Goal: Communication & Community: Answer question/provide support

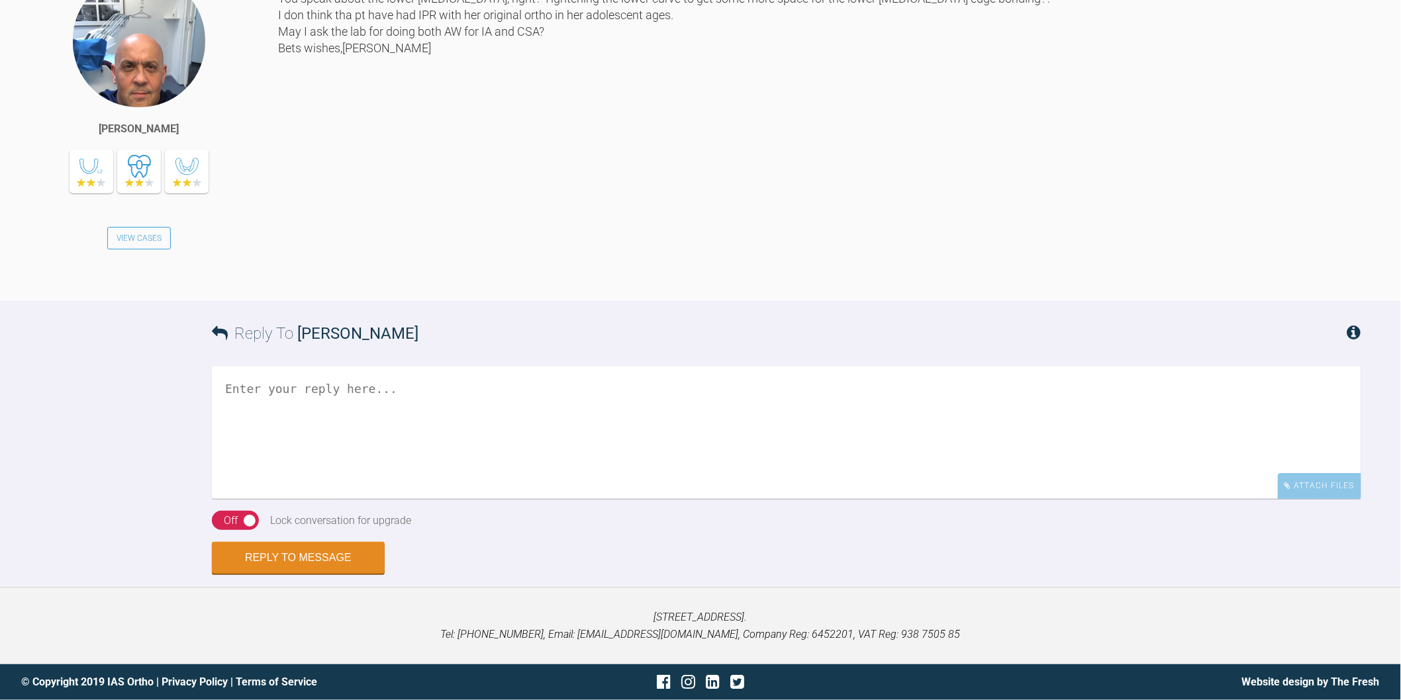
scroll to position [2029, 0]
click at [612, 413] on textarea at bounding box center [786, 433] width 1149 height 132
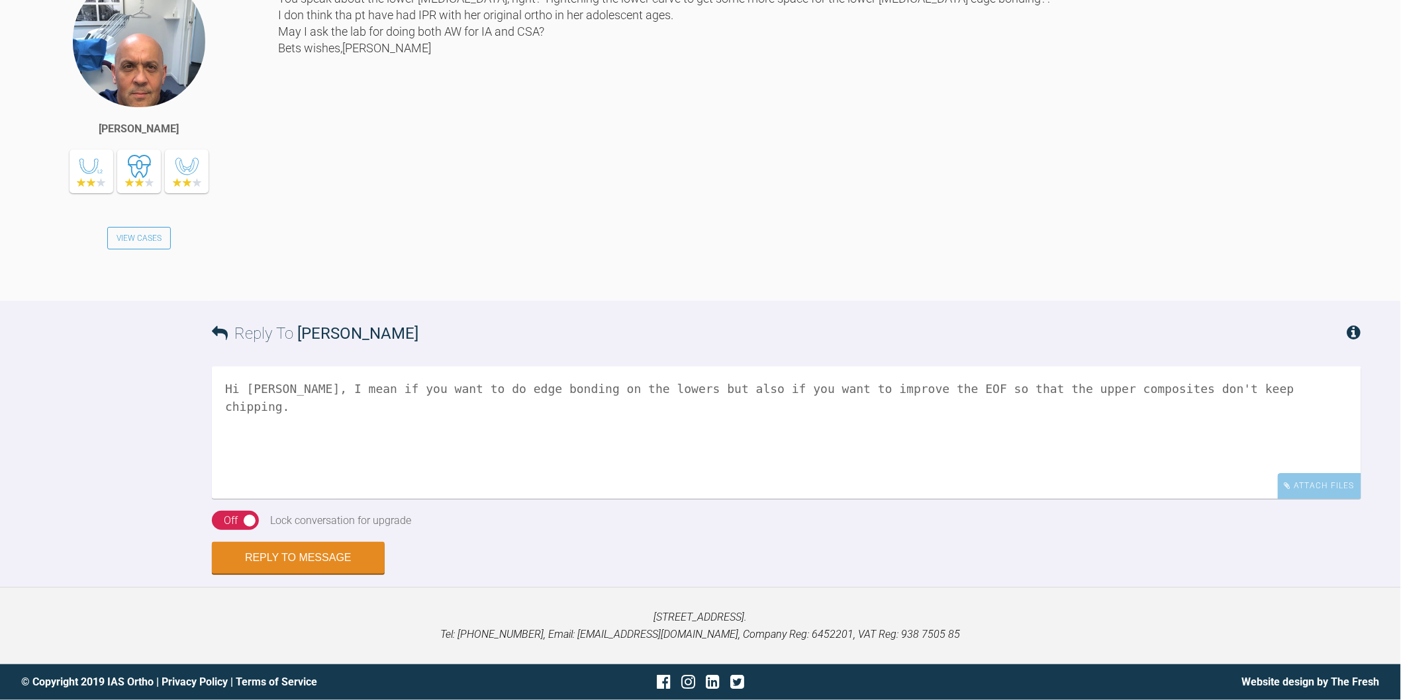
scroll to position [1956, 0]
click at [1240, 472] on textarea "Hi [PERSON_NAME], I mean if you want to do edge bonding on the lowers but also …" at bounding box center [786, 433] width 1149 height 132
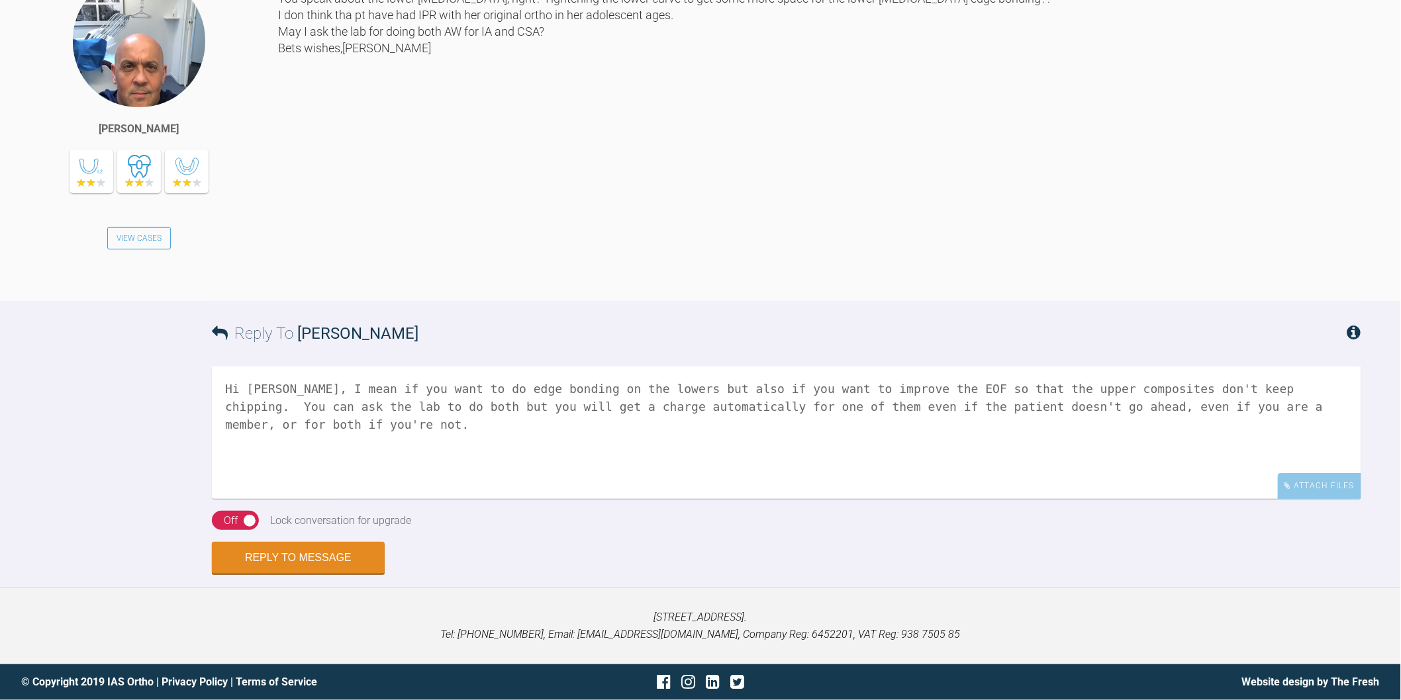
click at [1021, 477] on textarea "Hi [PERSON_NAME], I mean if you want to do edge bonding on the lowers but also …" at bounding box center [786, 433] width 1149 height 132
click at [1333, 485] on textarea "Hi [PERSON_NAME], I mean if you want to do edge bonding on the lowers but also …" at bounding box center [786, 433] width 1149 height 132
click at [297, 483] on textarea "Hi [PERSON_NAME], I mean if you want to do edge bonding on the lowers but also …" at bounding box center [786, 433] width 1149 height 132
click at [987, 482] on textarea "Hi [PERSON_NAME], I mean if you want to do edge bonding on the lowers but also …" at bounding box center [786, 433] width 1149 height 132
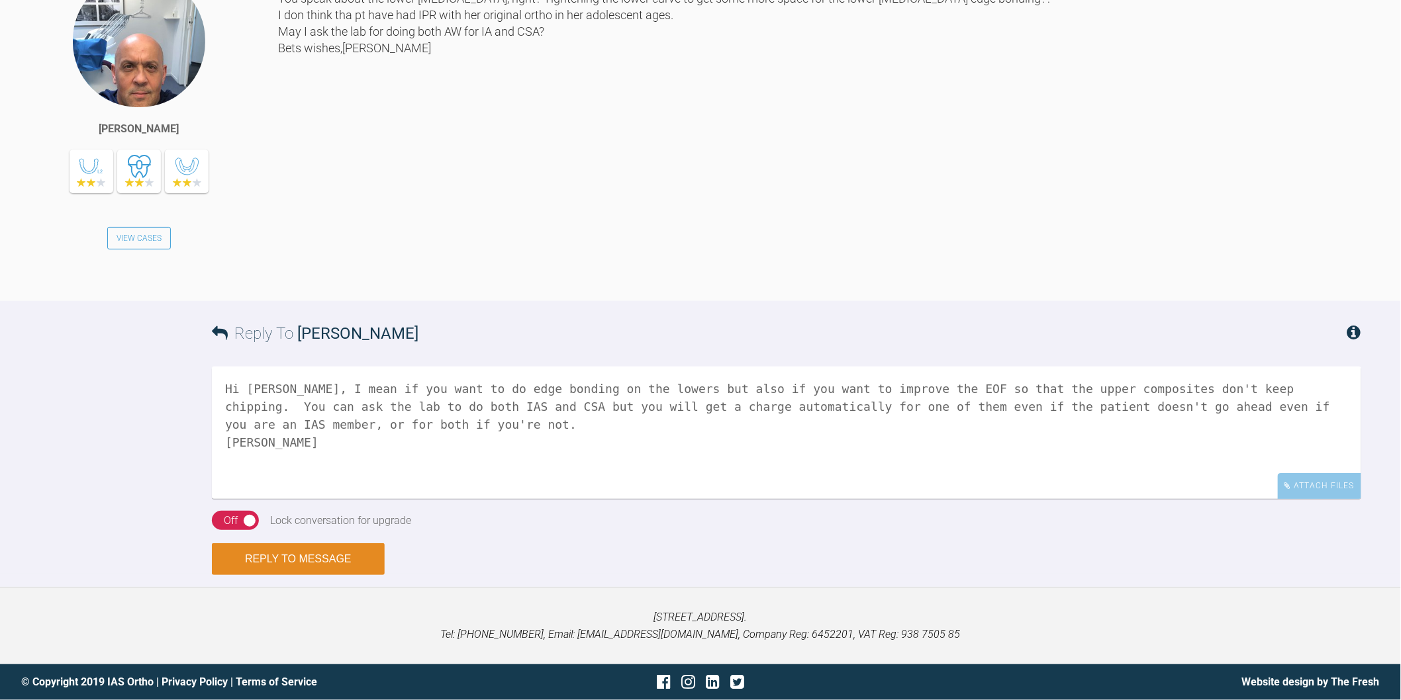
type textarea "Hi [PERSON_NAME], I mean if you want to do edge bonding on the lowers but also …"
click at [343, 563] on button "Reply to Message" at bounding box center [298, 560] width 173 height 32
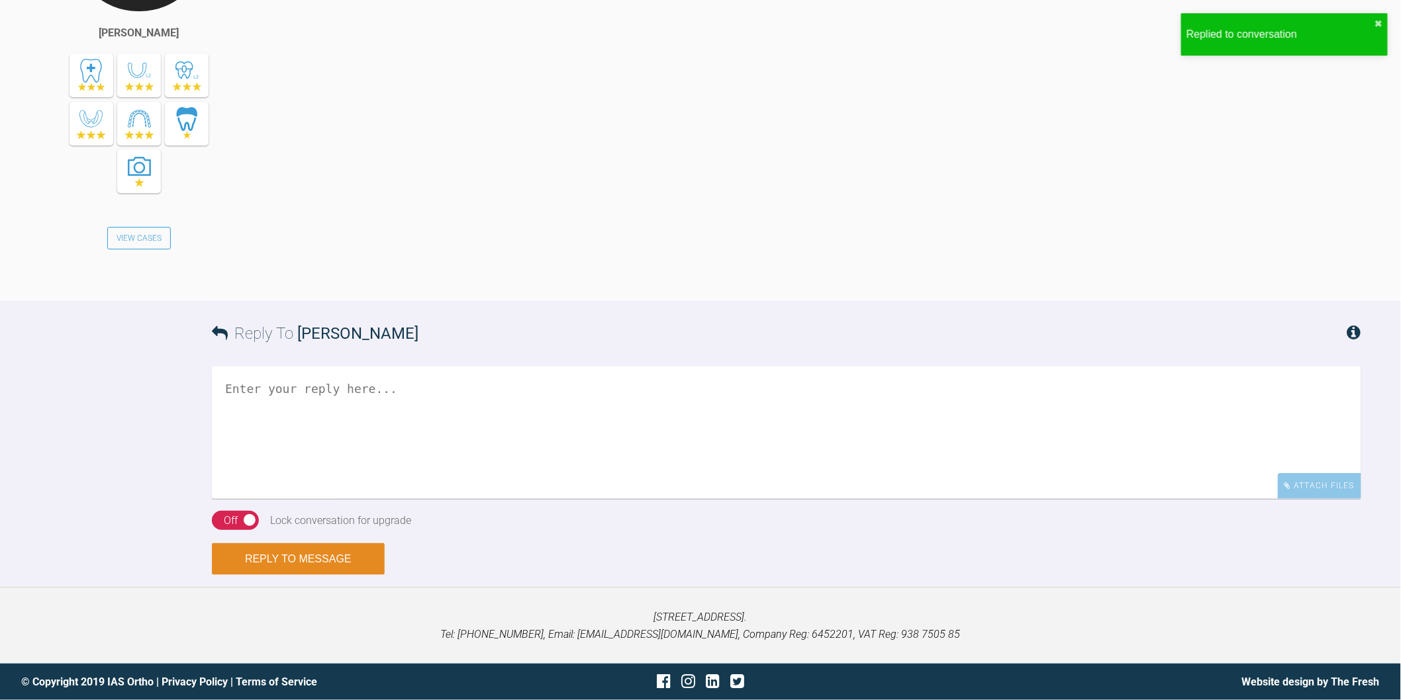
scroll to position [2577, 0]
